Goal: Navigation & Orientation: Find specific page/section

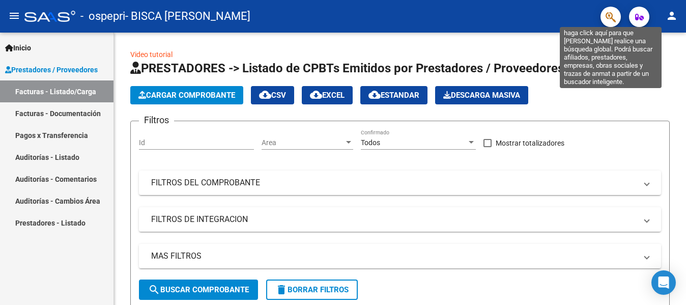
click at [606, 17] on icon "button" at bounding box center [610, 17] width 10 height 12
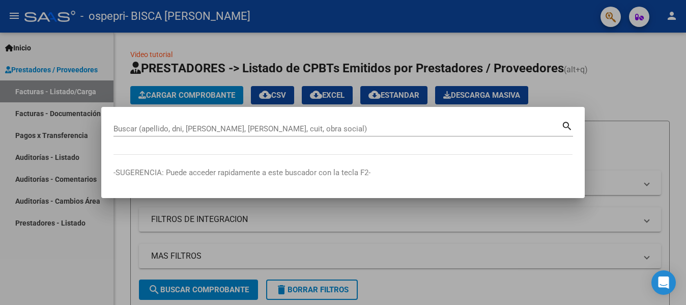
click at [629, 90] on div at bounding box center [343, 152] width 686 height 305
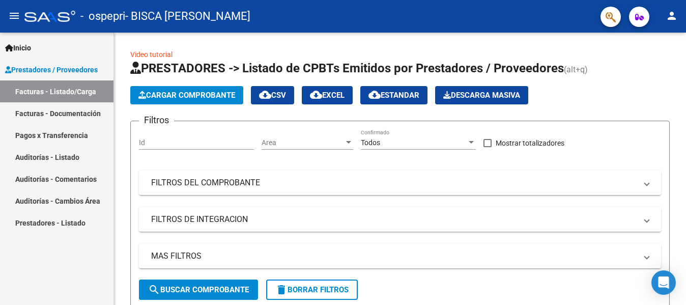
click at [672, 15] on mat-icon "person" at bounding box center [671, 16] width 12 height 12
click at [657, 40] on button "person Mi Perfil" at bounding box center [651, 43] width 62 height 24
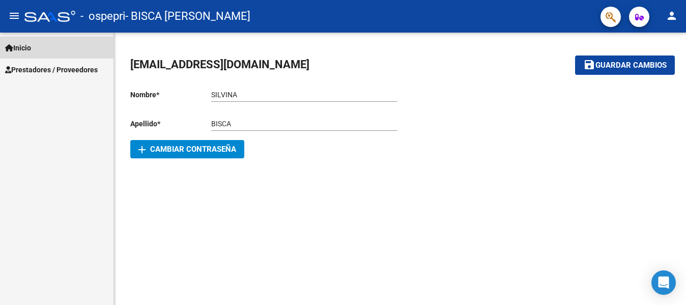
click at [31, 46] on span "Inicio" at bounding box center [18, 47] width 26 height 11
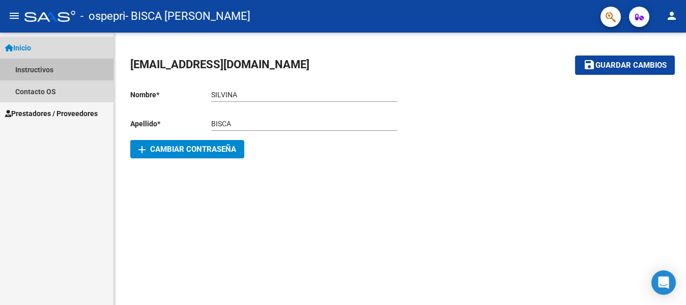
click at [27, 70] on link "Instructivos" at bounding box center [56, 70] width 113 height 22
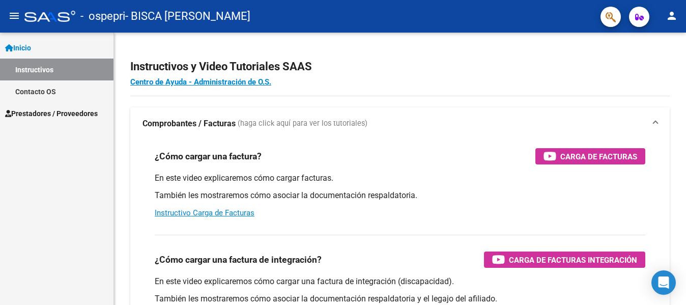
click at [50, 91] on link "Contacto OS" at bounding box center [56, 91] width 113 height 22
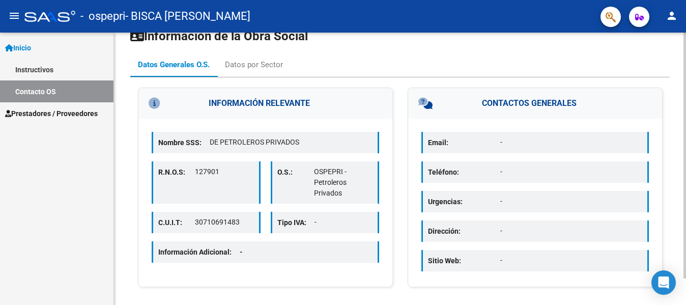
scroll to position [30, 0]
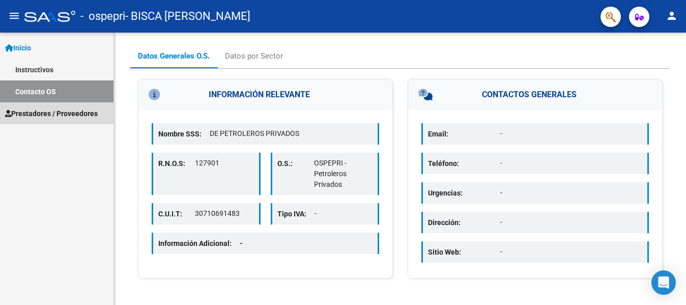
click at [74, 115] on span "Prestadores / Proveedores" at bounding box center [51, 113] width 93 height 11
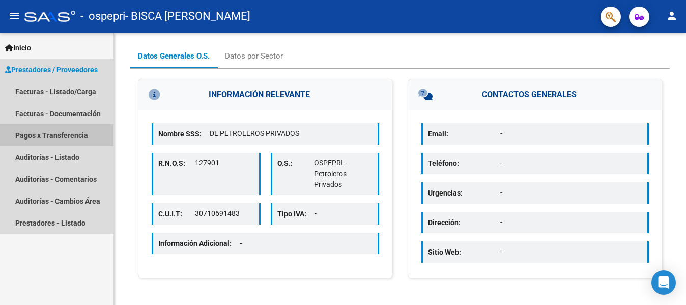
click at [66, 135] on link "Pagos x Transferencia" at bounding box center [56, 135] width 113 height 22
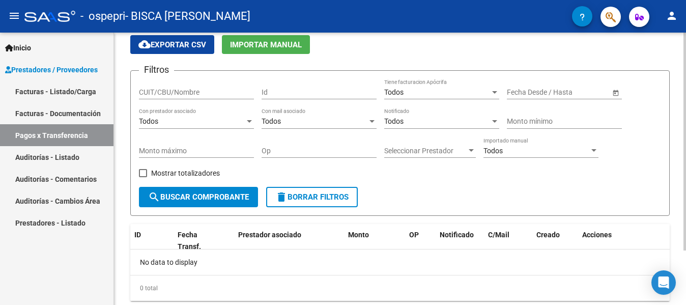
scroll to position [17, 0]
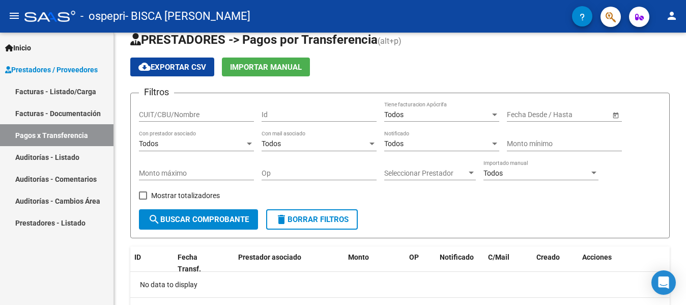
click at [28, 154] on link "Auditorías - Listado" at bounding box center [56, 157] width 113 height 22
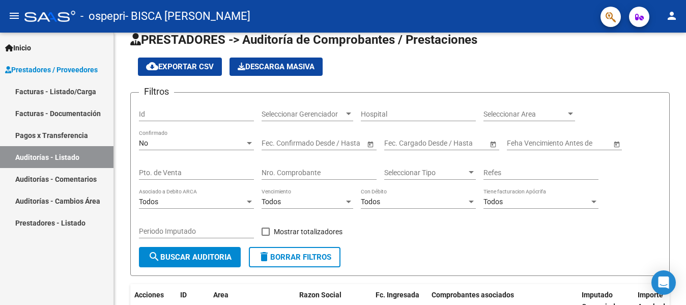
click at [32, 176] on link "Auditorías - Comentarios" at bounding box center [56, 179] width 113 height 22
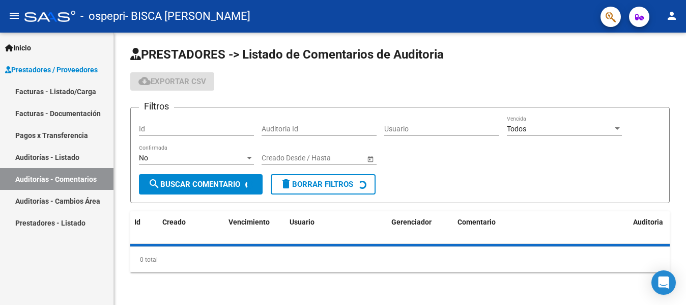
scroll to position [17, 0]
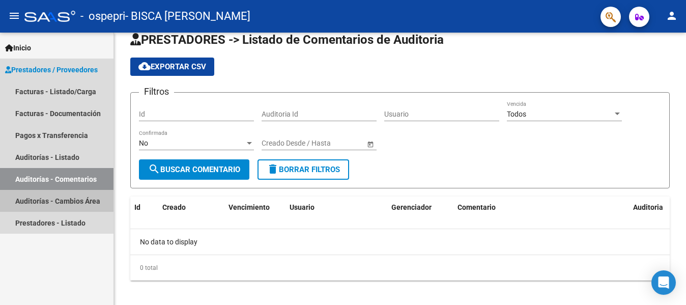
click at [30, 199] on link "Auditorías - Cambios Área" at bounding box center [56, 201] width 113 height 22
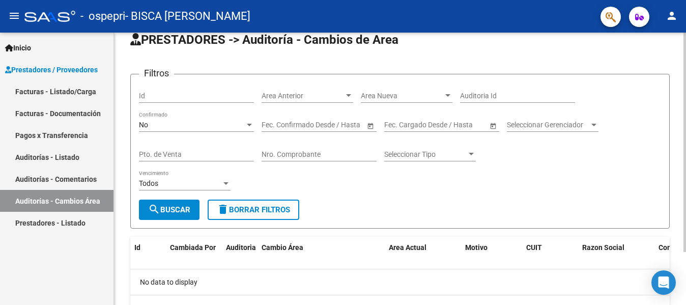
scroll to position [66, 0]
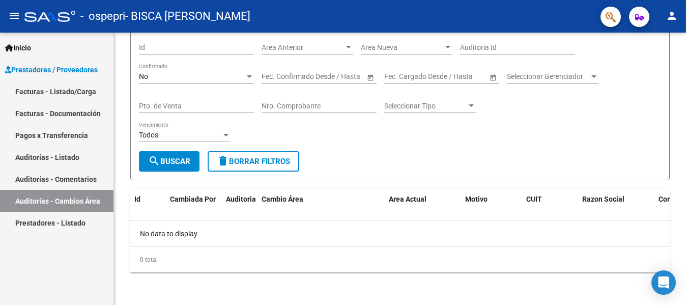
click at [43, 224] on link "Prestadores - Listado" at bounding box center [56, 223] width 113 height 22
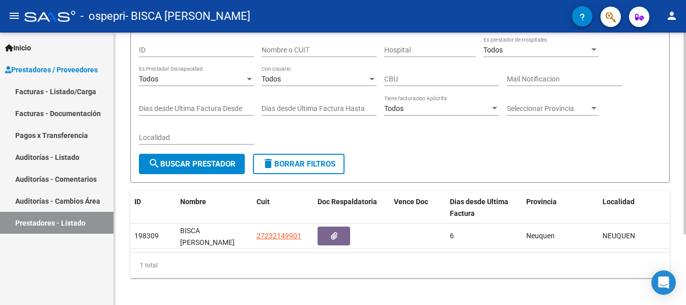
scroll to position [95, 0]
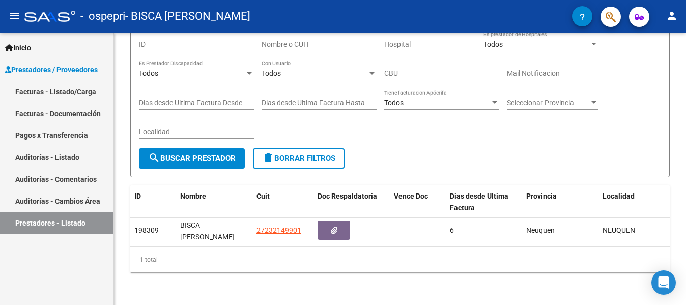
click at [63, 91] on link "Facturas - Listado/Carga" at bounding box center [56, 91] width 113 height 22
